Goal: Use online tool/utility: Utilize a website feature to perform a specific function

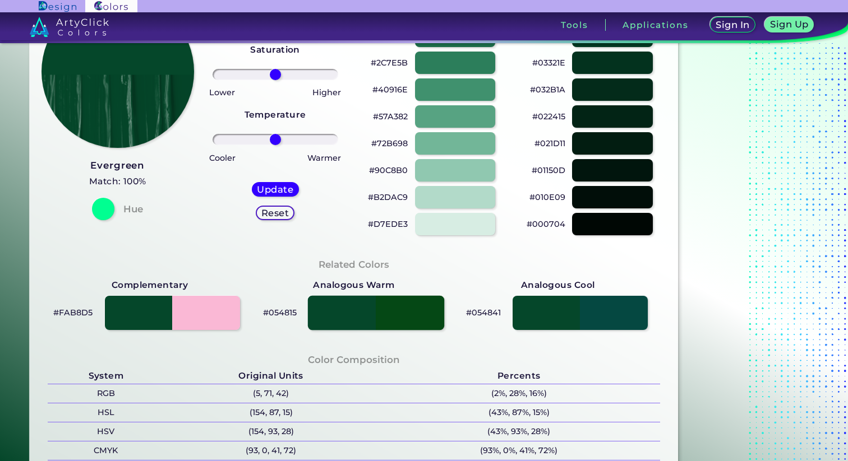
scroll to position [144, 0]
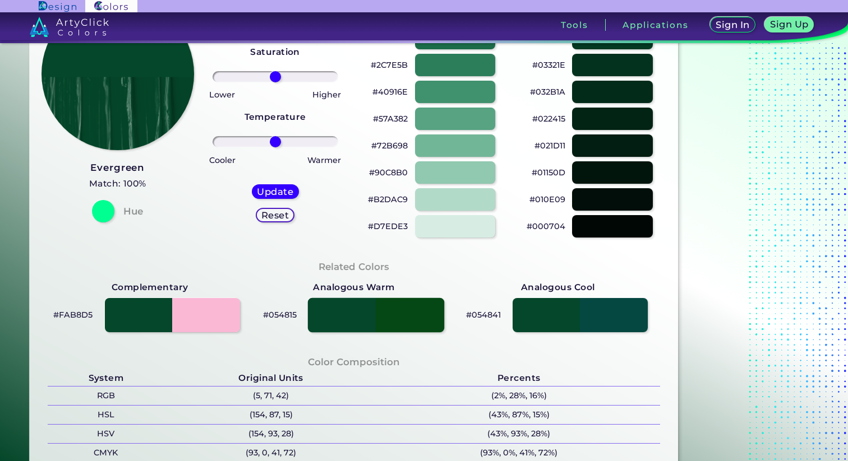
click at [369, 313] on div at bounding box center [376, 315] width 137 height 35
type input "#054815"
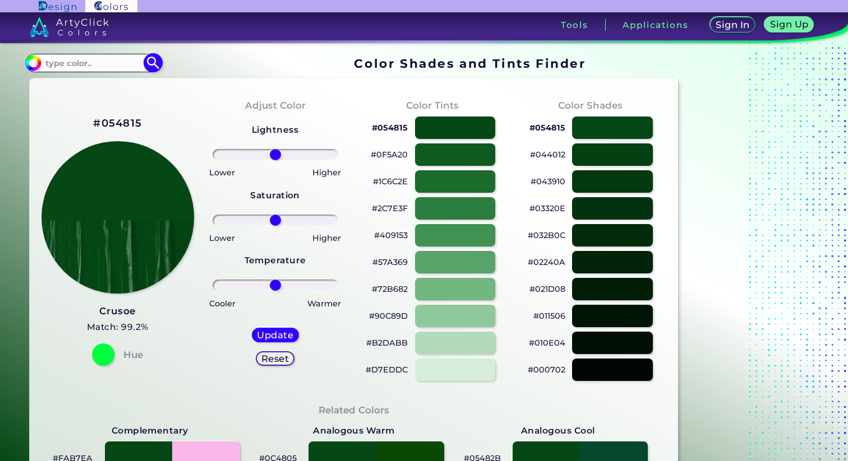
click at [87, 61] on input at bounding box center [93, 63] width 104 height 15
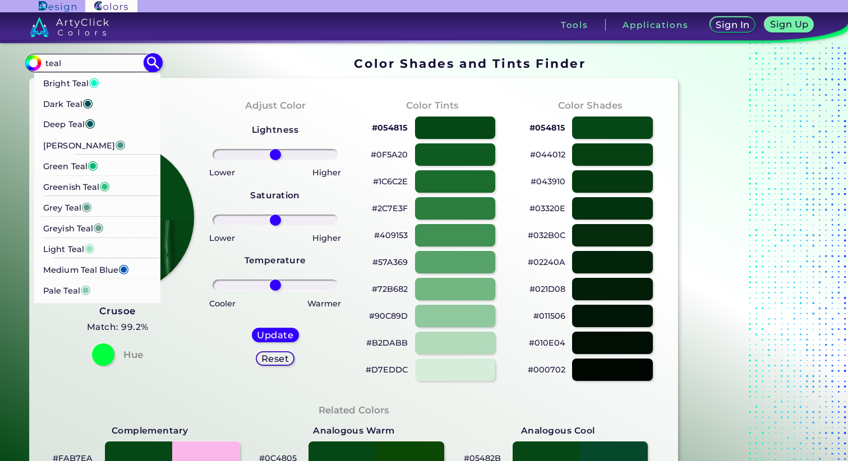
type input "teal"
click at [114, 103] on li "Dark Teal ◉" at bounding box center [97, 102] width 127 height 21
type input "#014d4e"
type input "#014D4E"
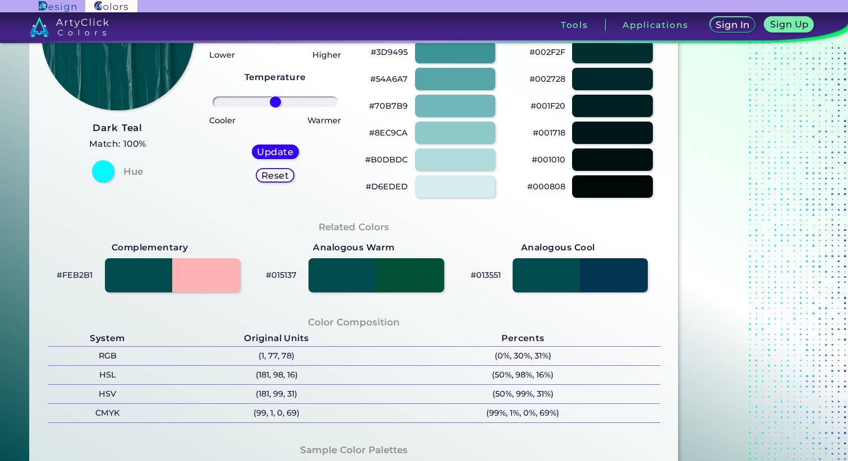
scroll to position [179, 0]
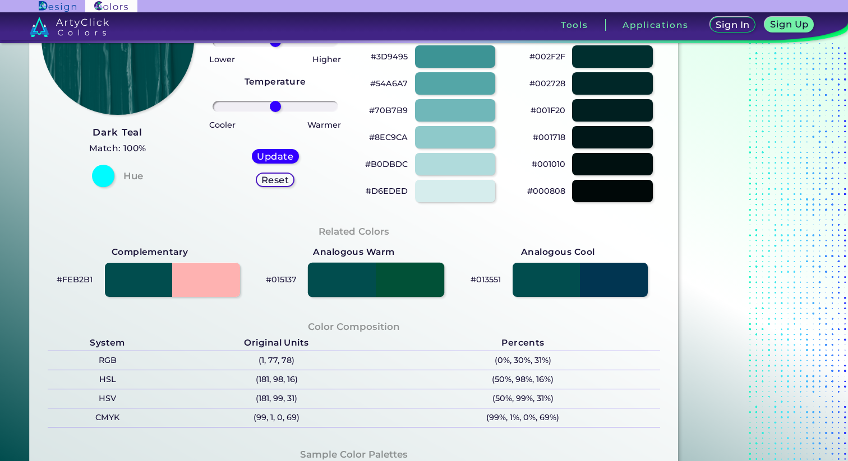
click at [335, 281] on div at bounding box center [376, 279] width 137 height 35
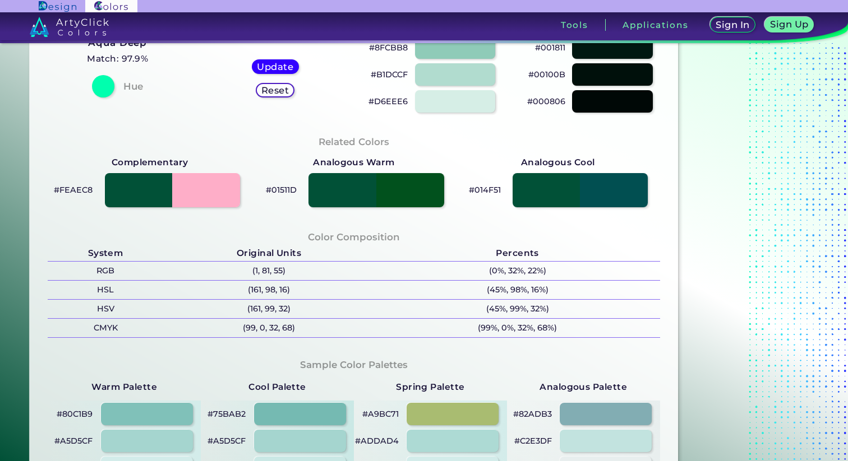
scroll to position [170, 0]
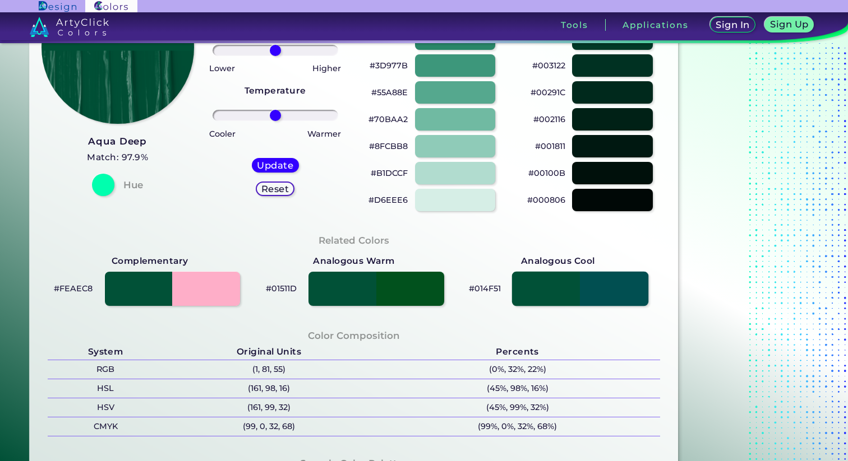
click at [608, 290] on div at bounding box center [580, 288] width 137 height 35
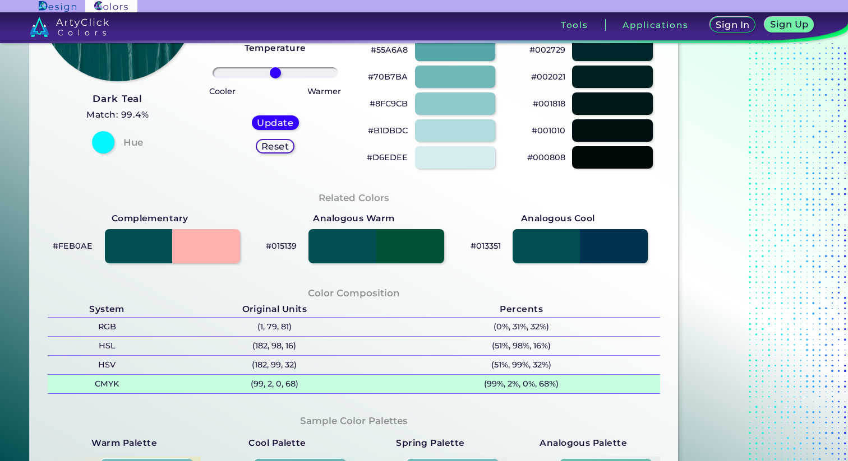
scroll to position [213, 0]
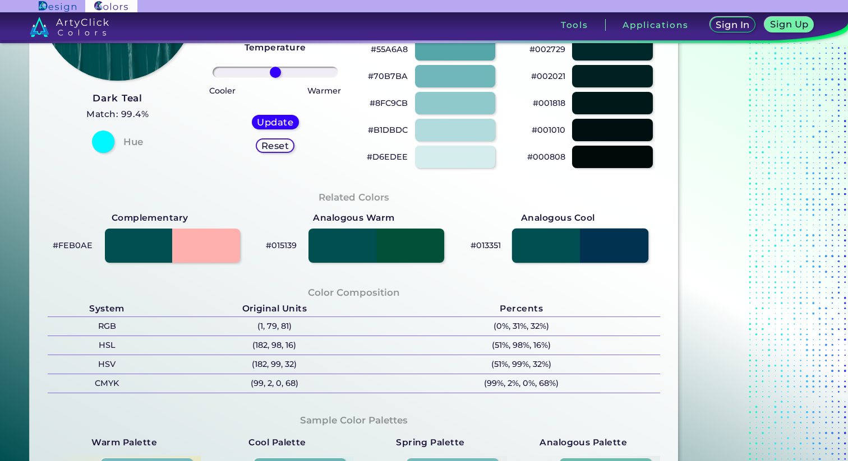
click at [543, 249] on div at bounding box center [580, 245] width 137 height 35
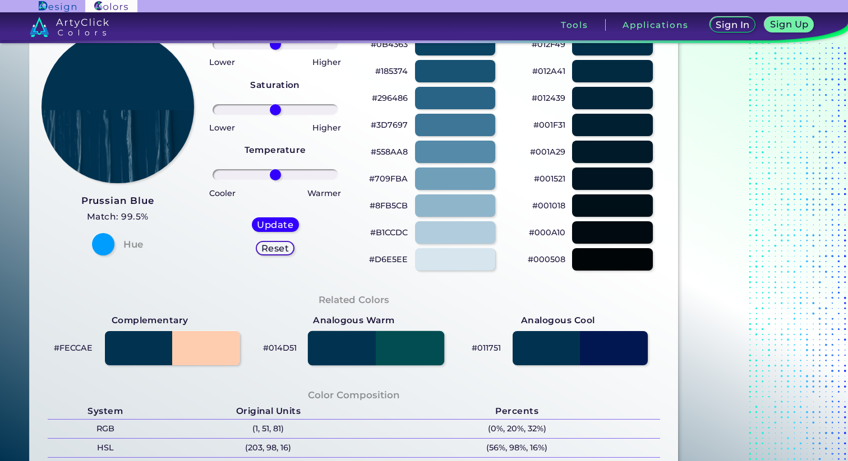
scroll to position [10, 0]
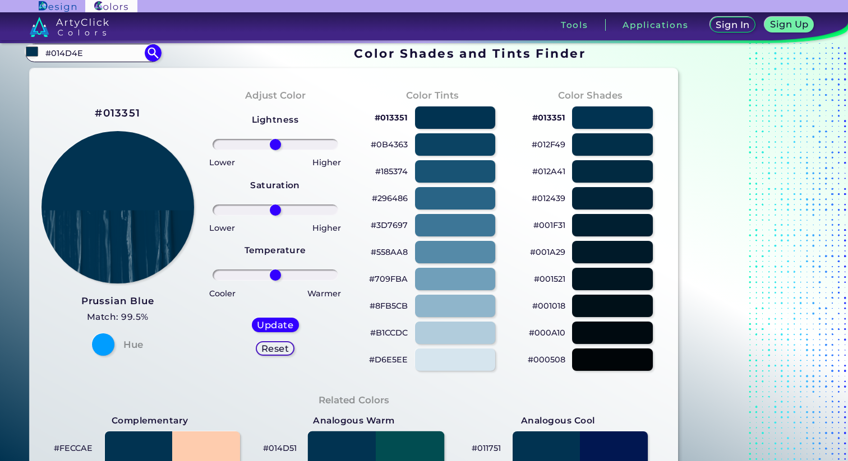
click at [387, 438] on div at bounding box center [376, 448] width 137 height 35
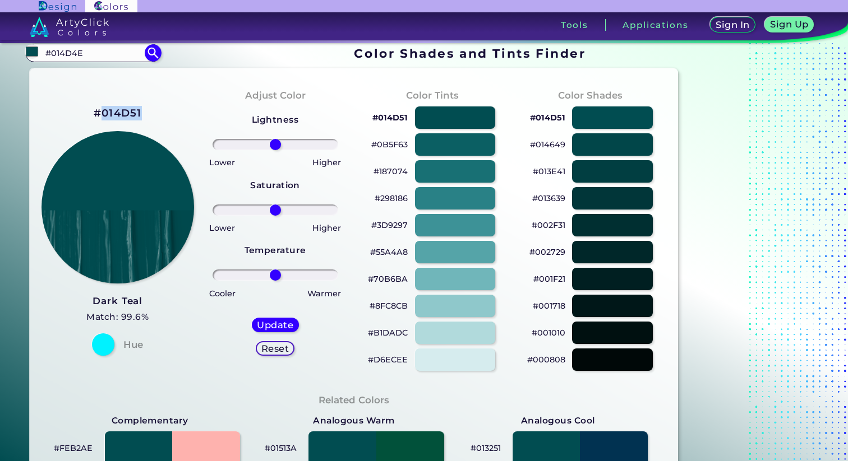
drag, startPoint x: 150, startPoint y: 119, endPoint x: 100, endPoint y: 114, distance: 50.2
click at [100, 114] on div "#014D51 Dark Teal Match: 99.6% Hue" at bounding box center [118, 229] width 158 height 305
copy h2 "014D51"
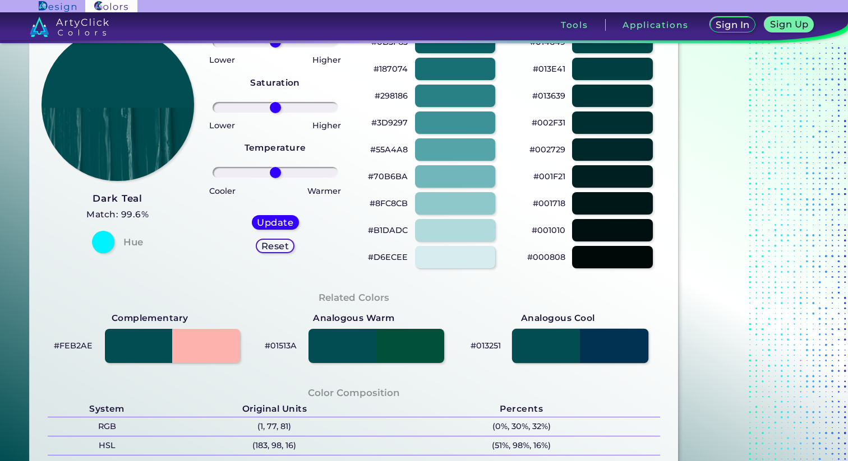
click at [618, 332] on div at bounding box center [580, 346] width 137 height 35
type input "#013251"
